Goal: Task Accomplishment & Management: Manage account settings

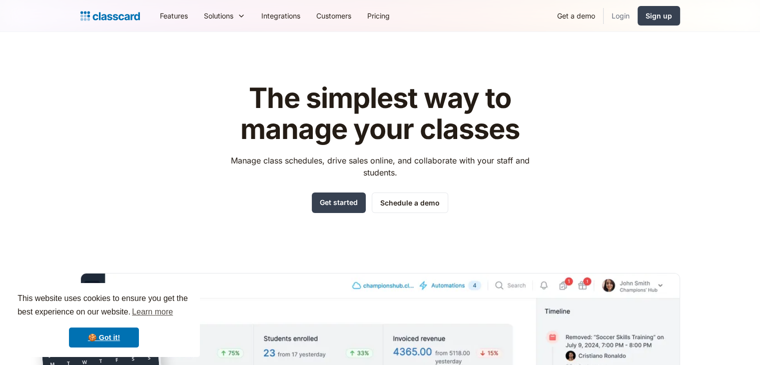
drag, startPoint x: 0, startPoint y: 0, endPoint x: 613, endPoint y: 16, distance: 613.7
click at [613, 16] on link "Login" at bounding box center [620, 15] width 34 height 22
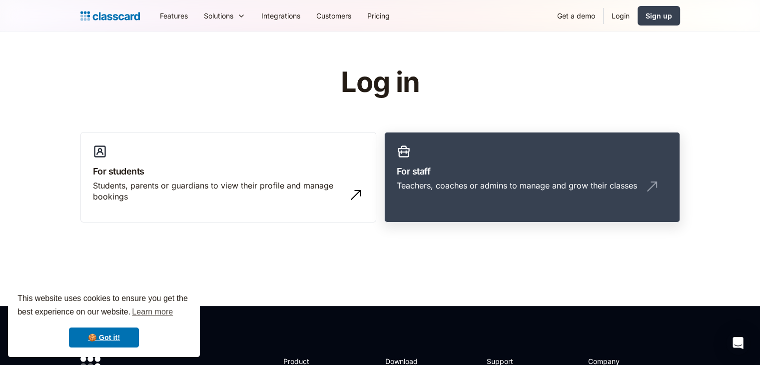
click at [422, 188] on div "Teachers, coaches or admins to manage and grow their classes" at bounding box center [517, 185] width 240 height 11
